Goal: Navigation & Orientation: Find specific page/section

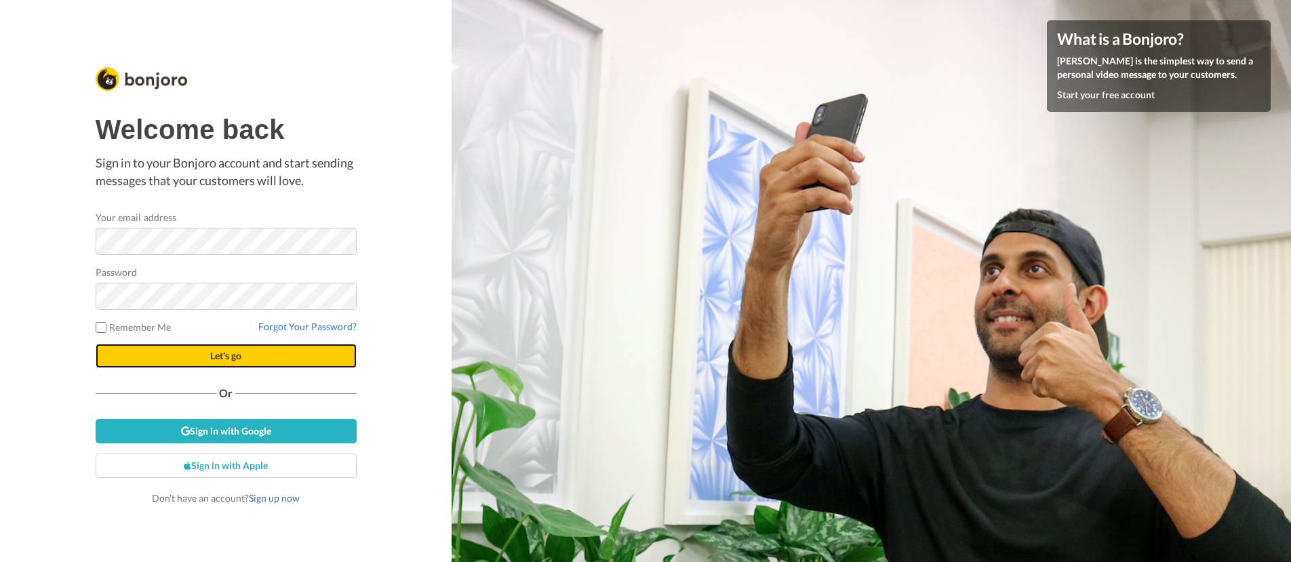
click at [231, 358] on span "Let's go" at bounding box center [225, 356] width 31 height 12
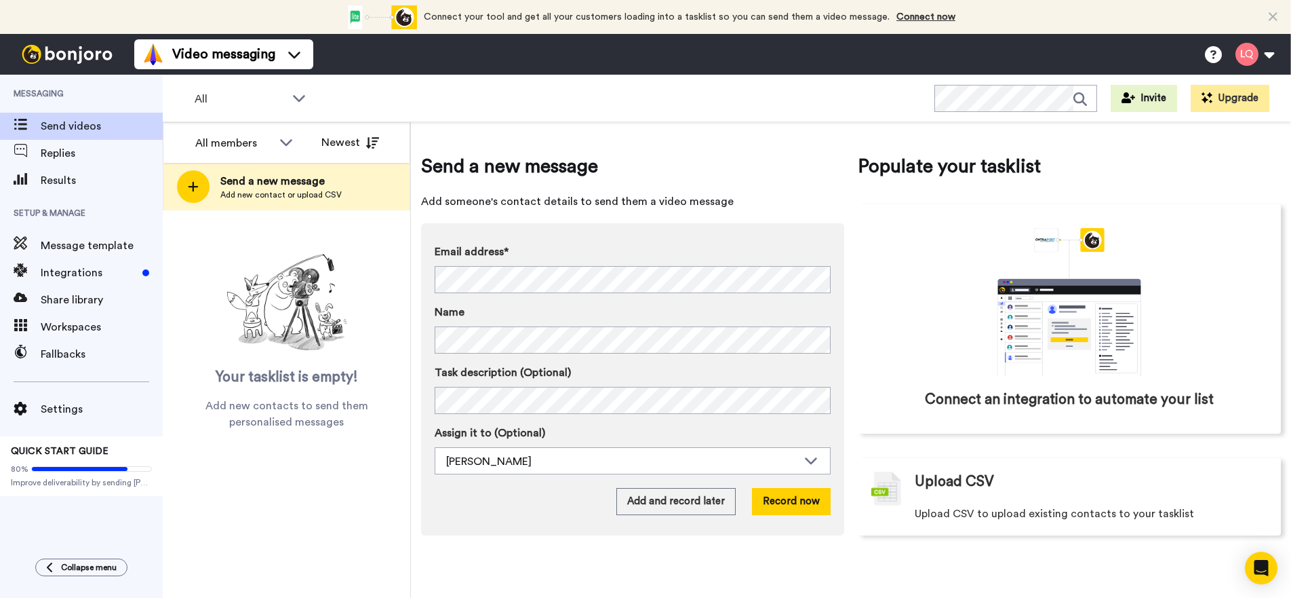
click at [96, 54] on img at bounding box center [67, 54] width 102 height 19
click at [1268, 51] on button at bounding box center [1255, 54] width 52 height 30
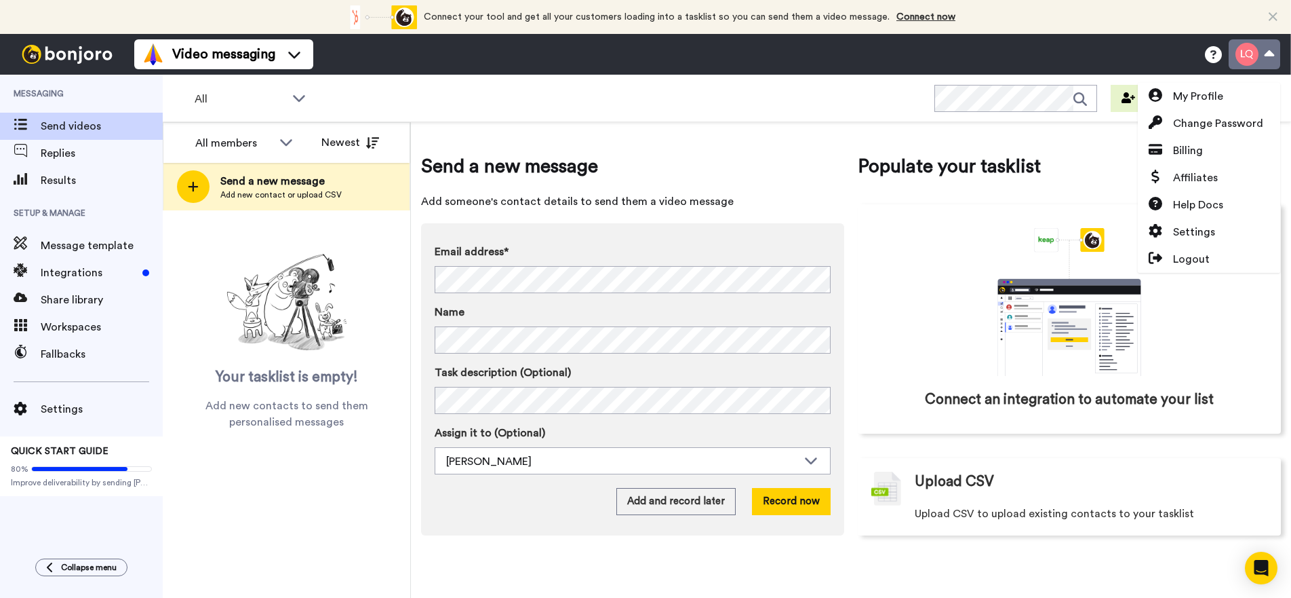
click at [1266, 52] on button at bounding box center [1255, 54] width 52 height 30
